Goal: Download file/media

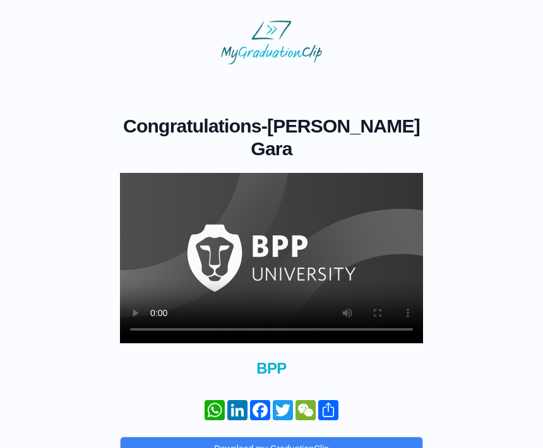
click at [273, 238] on video at bounding box center [271, 258] width 303 height 170
click at [412, 303] on video at bounding box center [271, 258] width 303 height 170
click at [362, 263] on video at bounding box center [271, 258] width 303 height 170
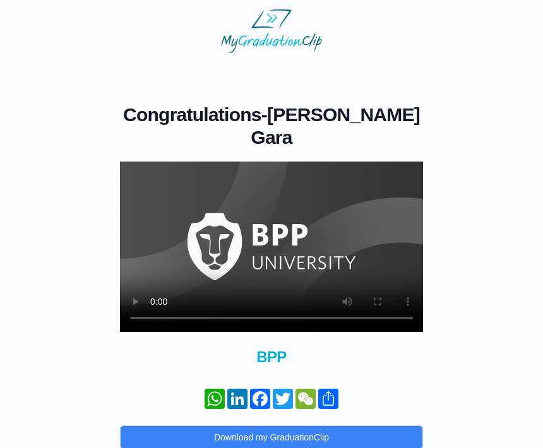
scroll to position [11, 0]
click at [373, 426] on button "Download my GraduationClip" at bounding box center [271, 438] width 303 height 24
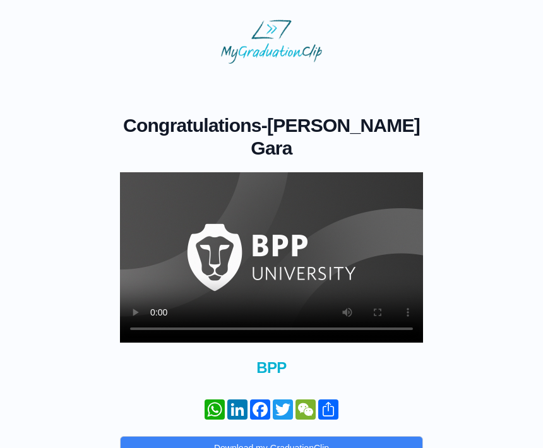
click at [345, 437] on button "Download my GraduationClip" at bounding box center [271, 449] width 303 height 24
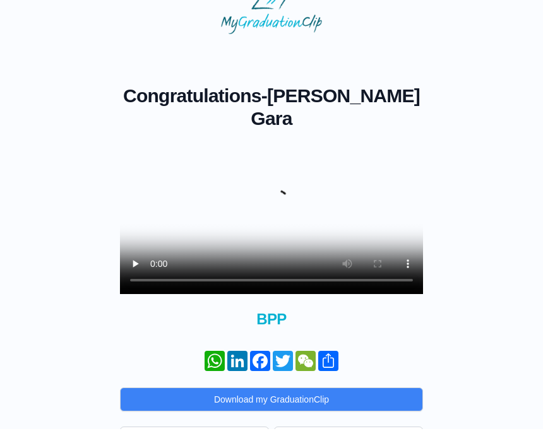
scroll to position [11, 0]
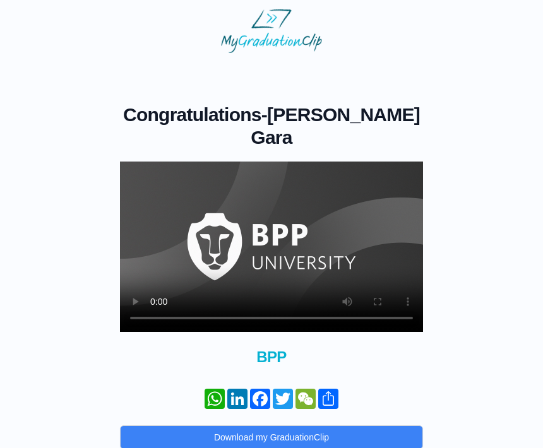
click at [359, 426] on button "Download my GraduationClip" at bounding box center [271, 438] width 303 height 24
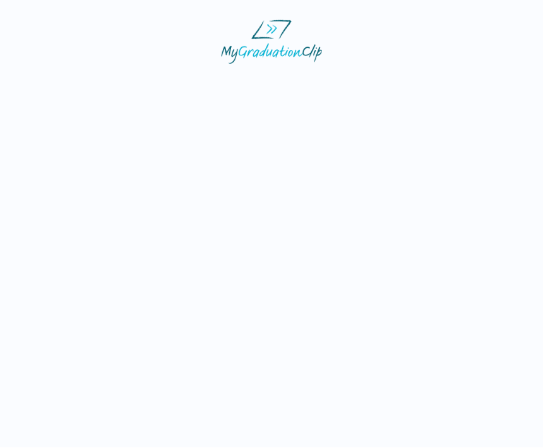
scroll to position [1, 0]
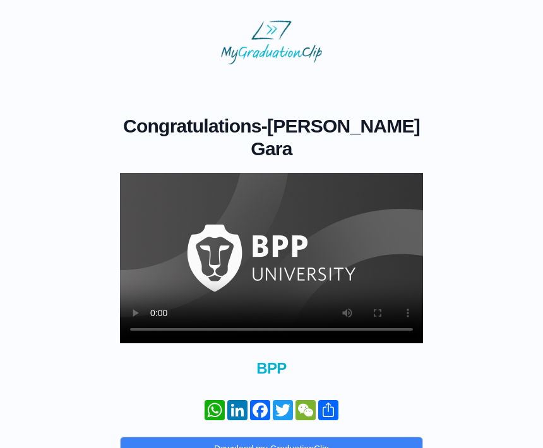
click at [405, 303] on video at bounding box center [271, 258] width 303 height 170
